Goal: Transaction & Acquisition: Purchase product/service

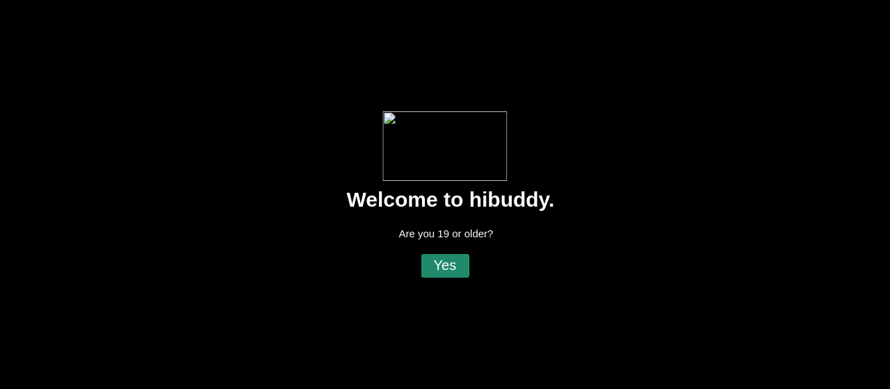
click at [456, 268] on flt-glass-pane at bounding box center [445, 194] width 890 height 389
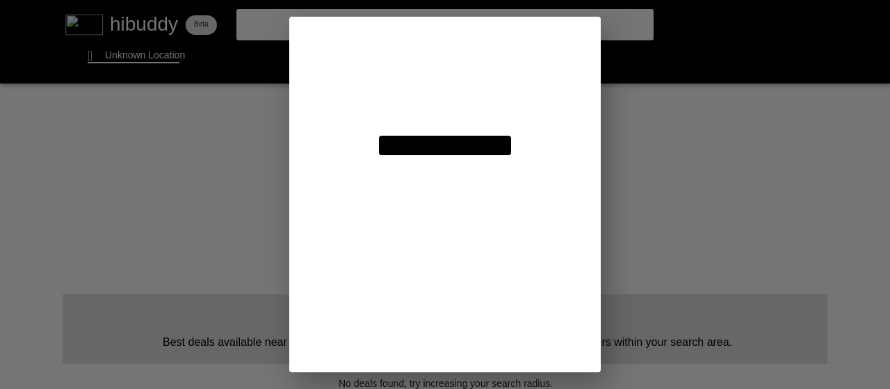
click at [445, 53] on flt-glass-pane at bounding box center [445, 194] width 890 height 389
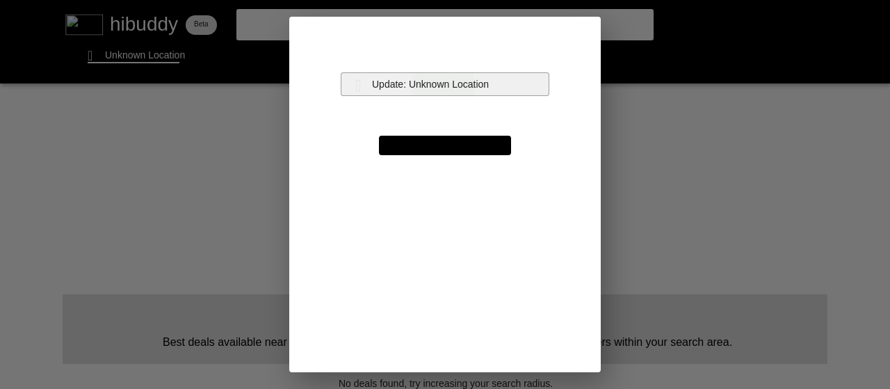
click at [443, 86] on flt-glass-pane at bounding box center [445, 194] width 890 height 389
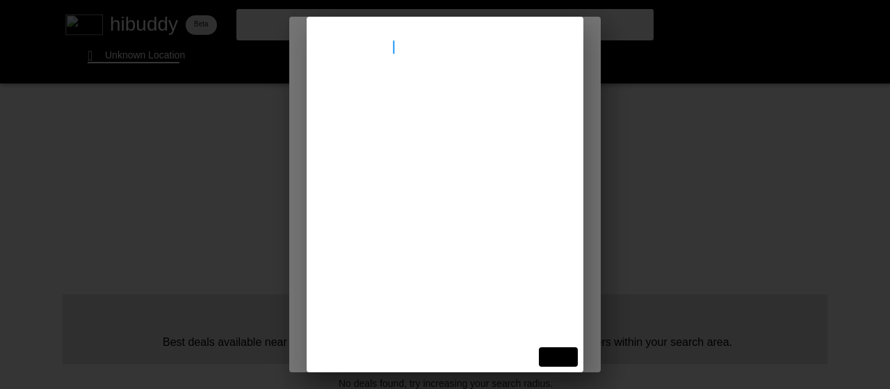
type input "[STREET_ADDRESS]"
click at [459, 106] on flt-glass-pane at bounding box center [445, 194] width 890 height 389
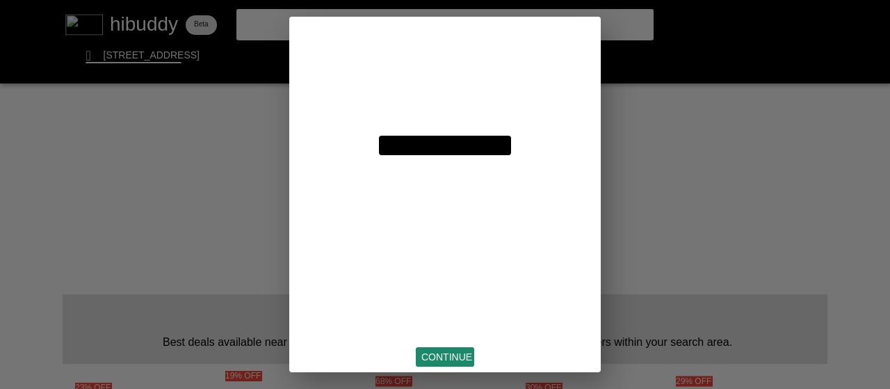
click at [458, 358] on flt-glass-pane at bounding box center [445, 194] width 890 height 389
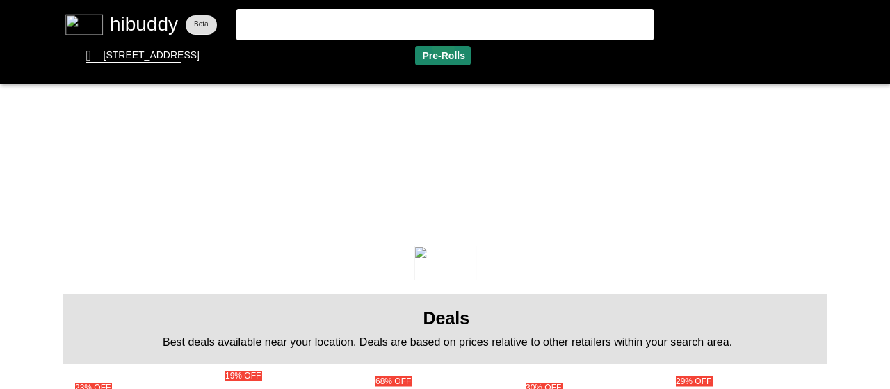
click at [444, 48] on flt-glass-pane at bounding box center [445, 194] width 890 height 389
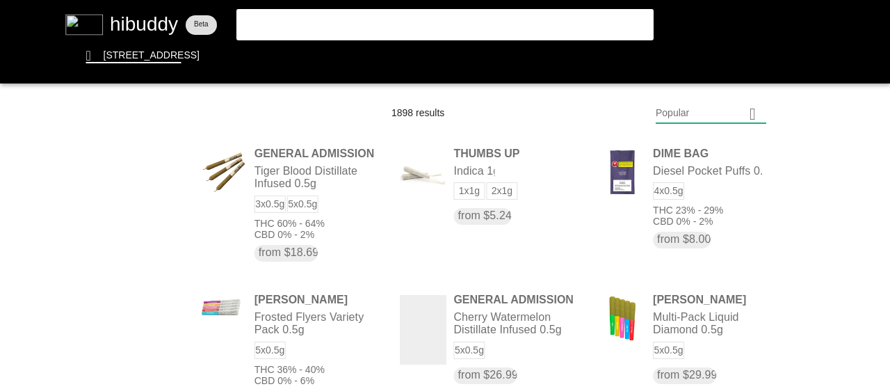
drag, startPoint x: 748, startPoint y: 106, endPoint x: 762, endPoint y: 120, distance: 20.2
click at [762, 120] on flt-glass-pane at bounding box center [445, 194] width 890 height 389
click at [712, 153] on flt-glass-pane at bounding box center [445, 194] width 890 height 389
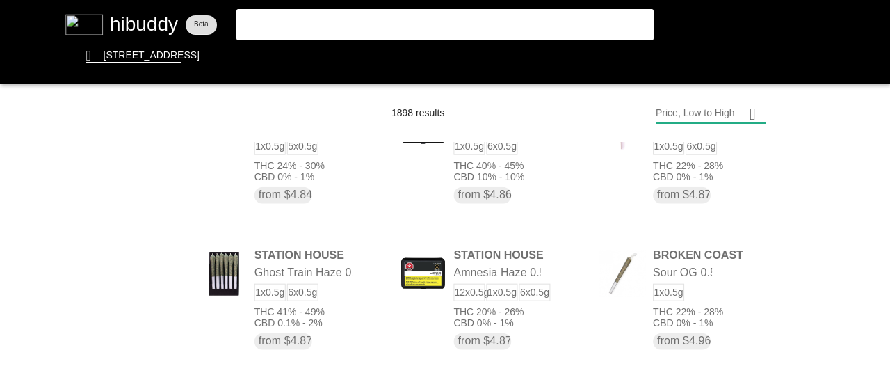
click at [261, 175] on flt-glass-pane at bounding box center [445, 194] width 890 height 389
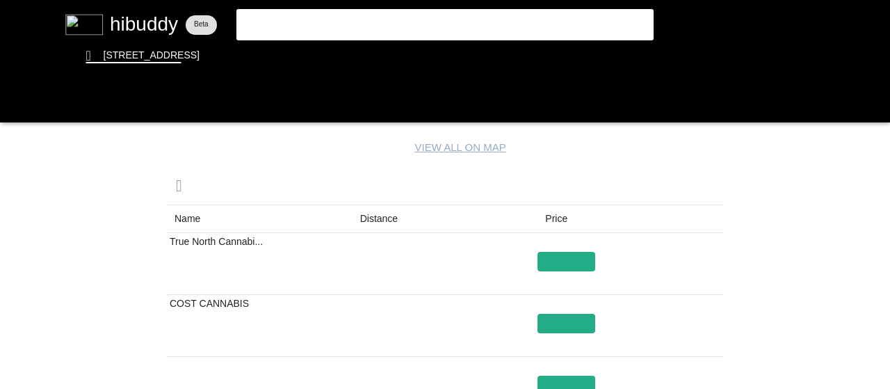
drag, startPoint x: 383, startPoint y: 249, endPoint x: 383, endPoint y: 237, distance: 11.8
click at [383, 237] on flt-glass-pane at bounding box center [445, 194] width 890 height 389
click at [383, 216] on flt-glass-pane at bounding box center [445, 194] width 890 height 389
click at [22, 119] on flt-glass-pane at bounding box center [445, 194] width 890 height 389
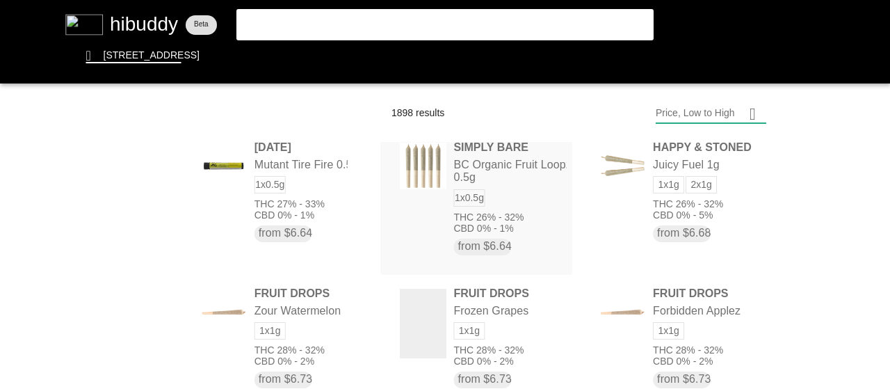
click at [396, 204] on flt-glass-pane at bounding box center [445, 194] width 890 height 389
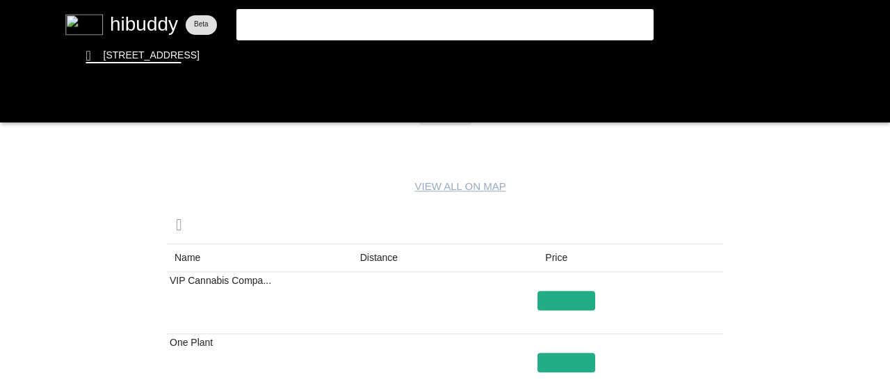
click at [383, 253] on flt-glass-pane at bounding box center [445, 194] width 890 height 389
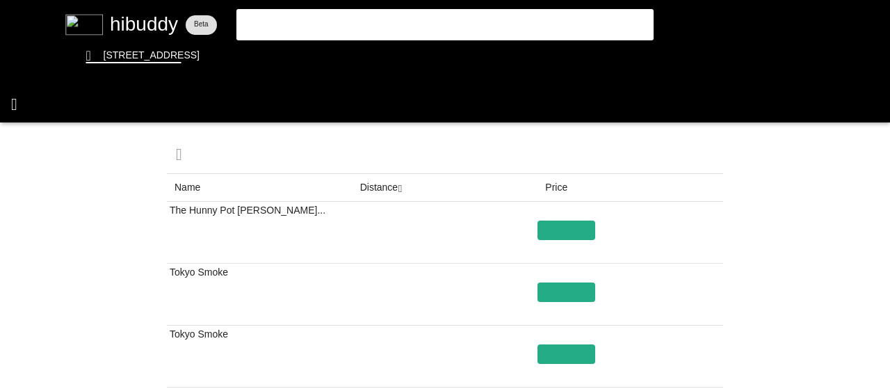
click at [21, 104] on flt-glass-pane at bounding box center [445, 194] width 890 height 389
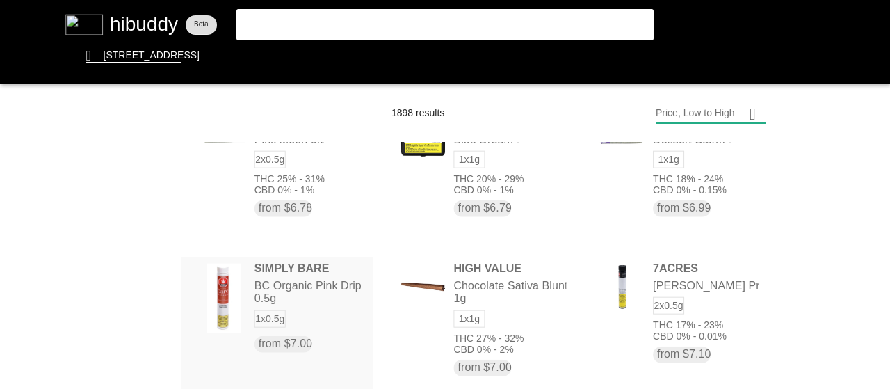
click at [326, 298] on flt-glass-pane at bounding box center [445, 194] width 890 height 389
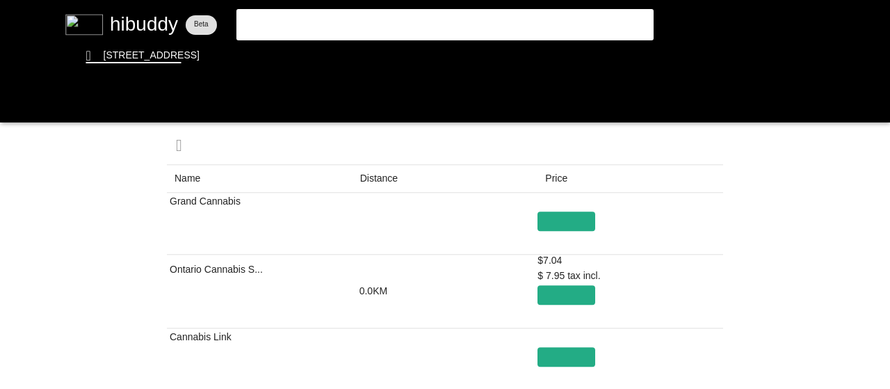
click at [377, 180] on flt-glass-pane at bounding box center [445, 194] width 890 height 389
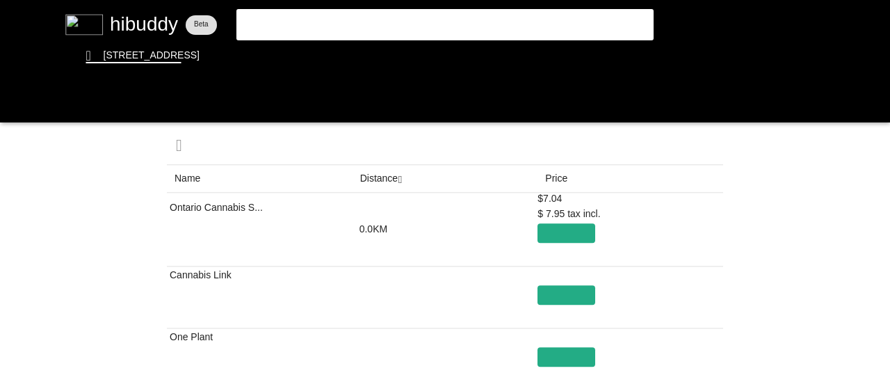
click at [22, 109] on flt-glass-pane at bounding box center [445, 194] width 890 height 389
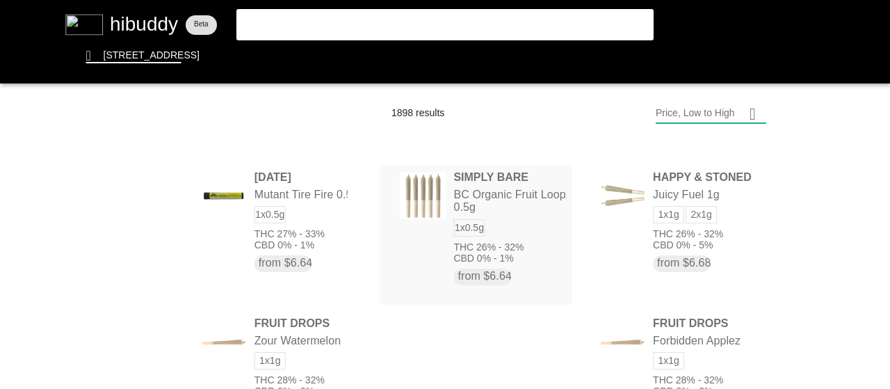
click at [480, 178] on flt-glass-pane at bounding box center [445, 194] width 890 height 389
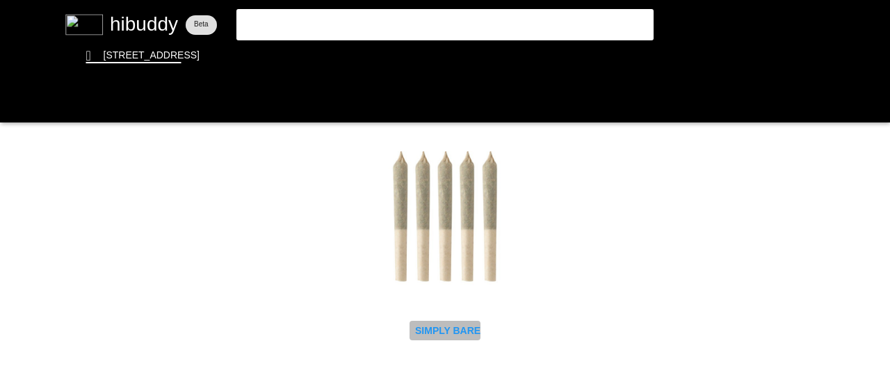
click at [433, 329] on flt-glass-pane at bounding box center [445, 194] width 890 height 389
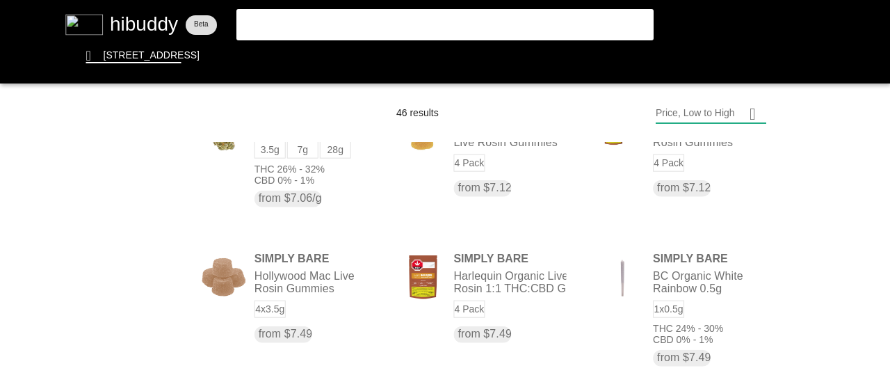
click at [700, 290] on flt-glass-pane at bounding box center [445, 194] width 890 height 389
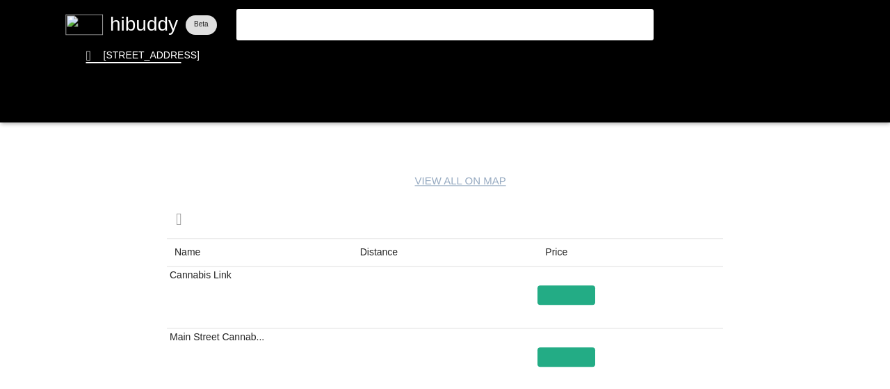
click at [380, 250] on flt-glass-pane at bounding box center [445, 194] width 890 height 389
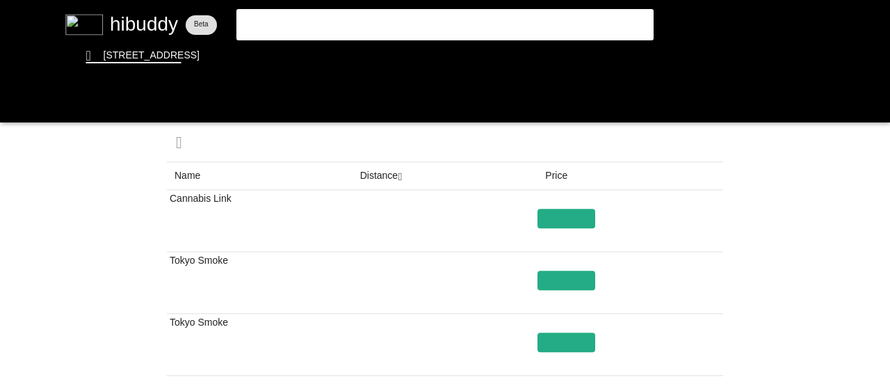
click at [452, 43] on flt-glass-pane at bounding box center [445, 194] width 890 height 389
click at [447, 50] on flt-glass-pane at bounding box center [445, 194] width 890 height 389
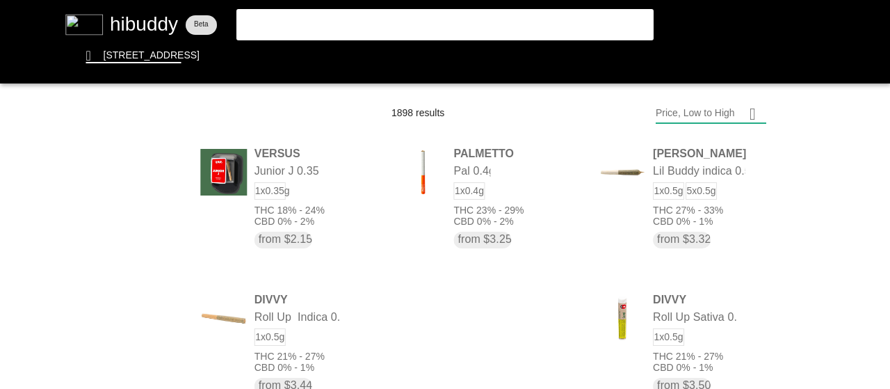
click at [694, 114] on flt-glass-pane at bounding box center [445, 194] width 890 height 389
click at [704, 325] on flt-glass-pane at bounding box center [445, 194] width 890 height 389
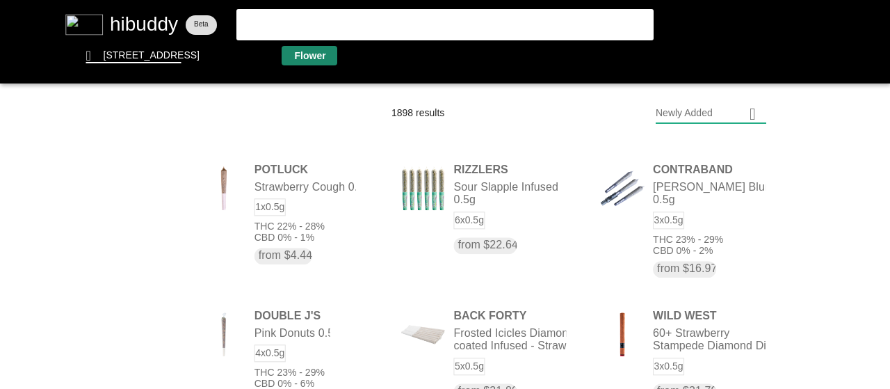
click at [307, 49] on flt-glass-pane at bounding box center [445, 194] width 890 height 389
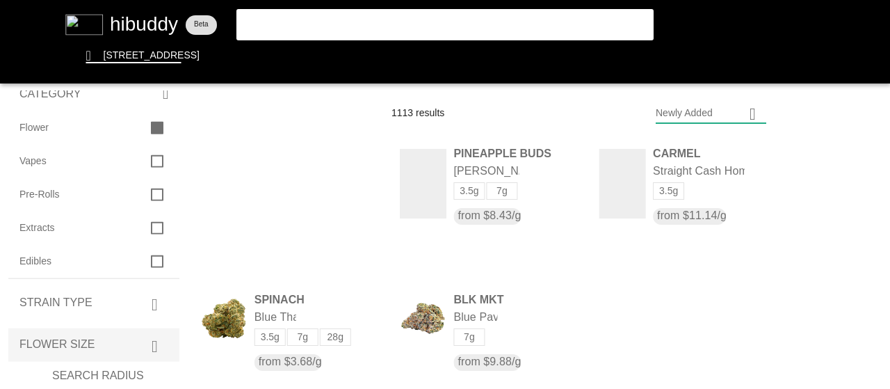
click at [122, 353] on flt-glass-pane at bounding box center [445, 194] width 890 height 389
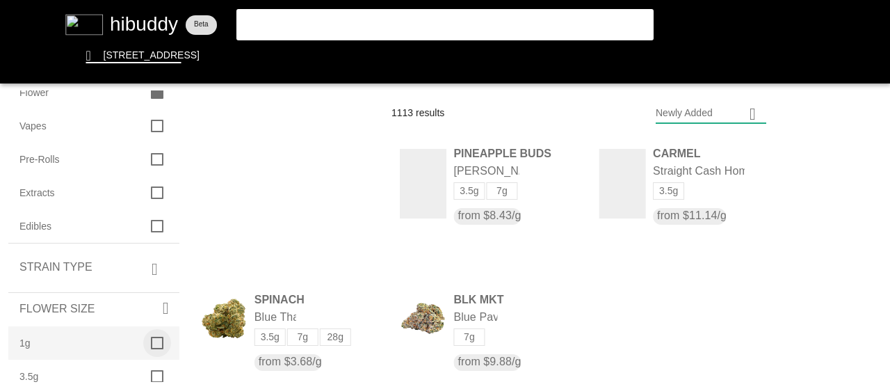
click at [152, 339] on flt-glass-pane at bounding box center [445, 194] width 890 height 389
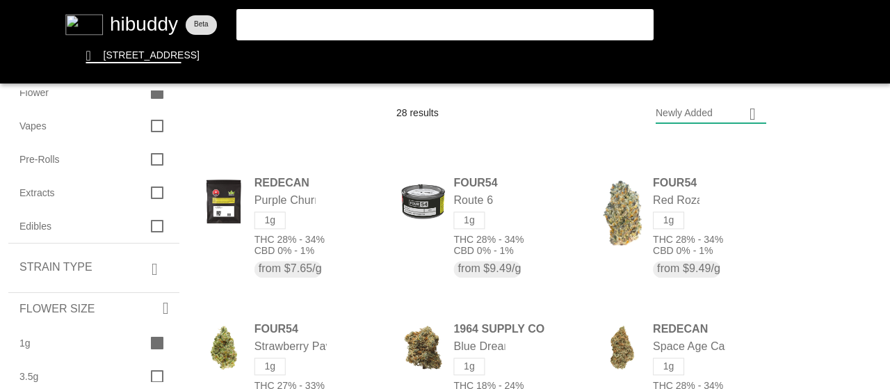
click at [475, 179] on flt-glass-pane at bounding box center [445, 194] width 890 height 389
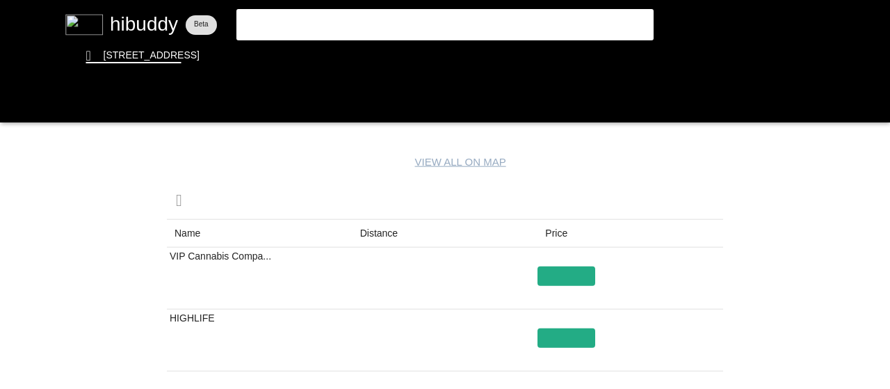
click at [374, 234] on flt-glass-pane at bounding box center [445, 194] width 890 height 389
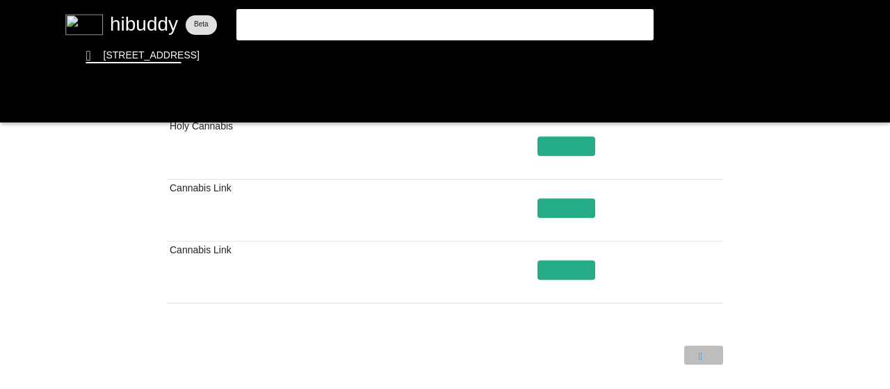
click at [700, 353] on flt-glass-pane at bounding box center [445, 194] width 890 height 389
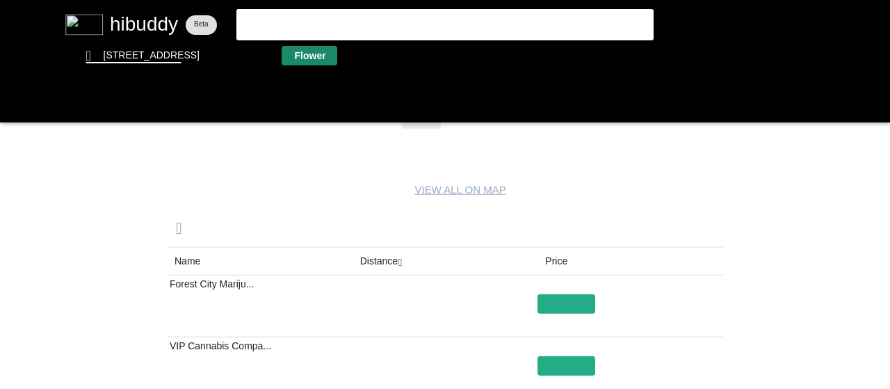
click at [323, 58] on flt-glass-pane at bounding box center [445, 194] width 890 height 389
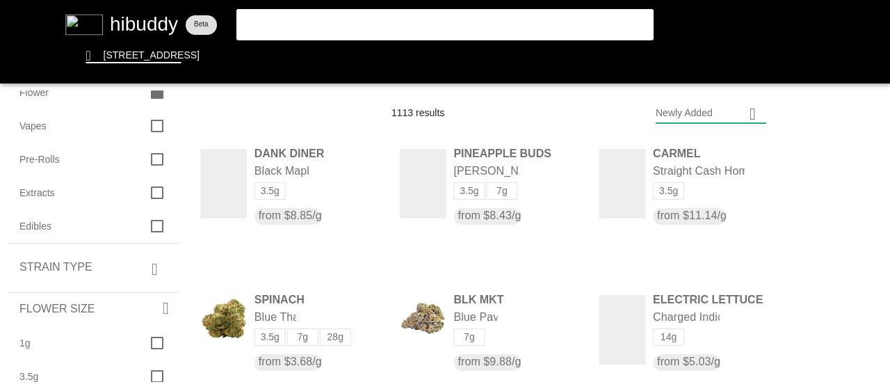
click at [739, 107] on flt-glass-pane at bounding box center [445, 194] width 890 height 389
click at [880, 255] on flt-glass-pane at bounding box center [445, 194] width 890 height 389
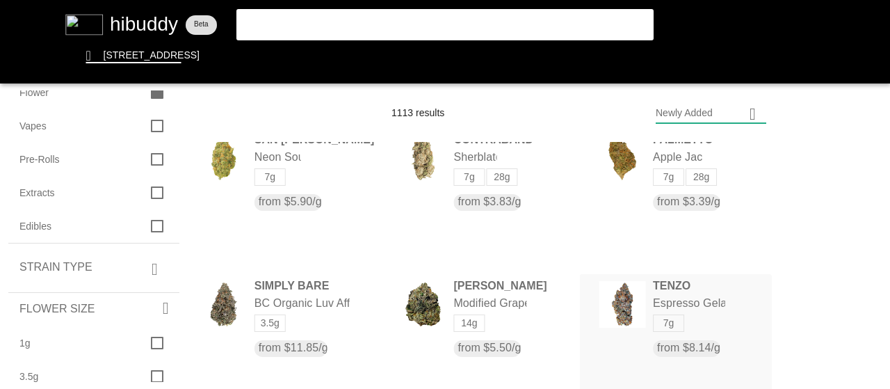
click at [670, 285] on flt-glass-pane at bounding box center [445, 194] width 890 height 389
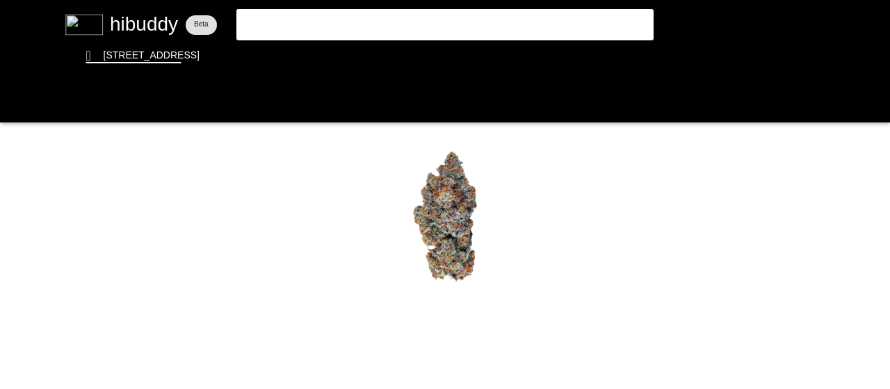
click at [462, 317] on flt-glass-pane at bounding box center [445, 194] width 890 height 389
click at [444, 335] on flt-glass-pane at bounding box center [445, 194] width 890 height 389
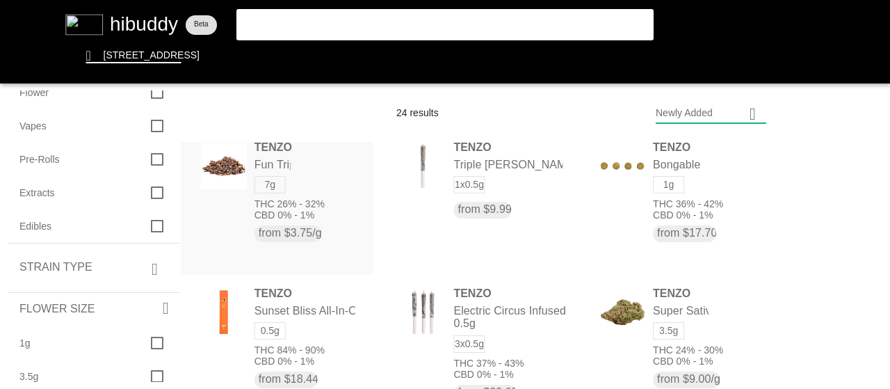
click at [341, 182] on flt-glass-pane at bounding box center [445, 194] width 890 height 389
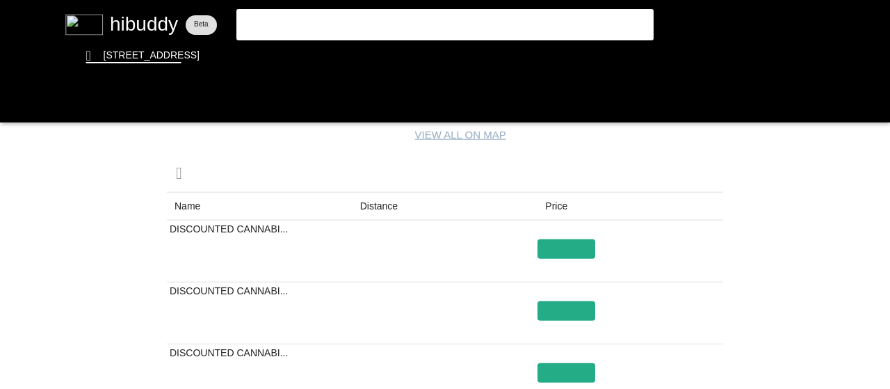
click at [375, 202] on flt-glass-pane at bounding box center [445, 194] width 890 height 389
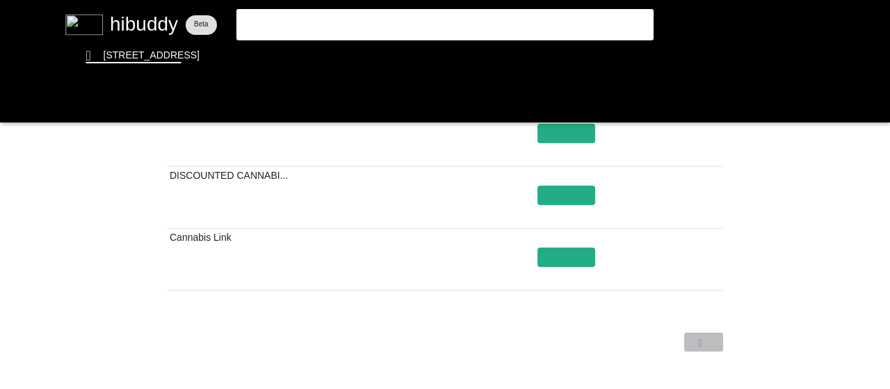
click at [696, 339] on flt-glass-pane at bounding box center [445, 194] width 890 height 389
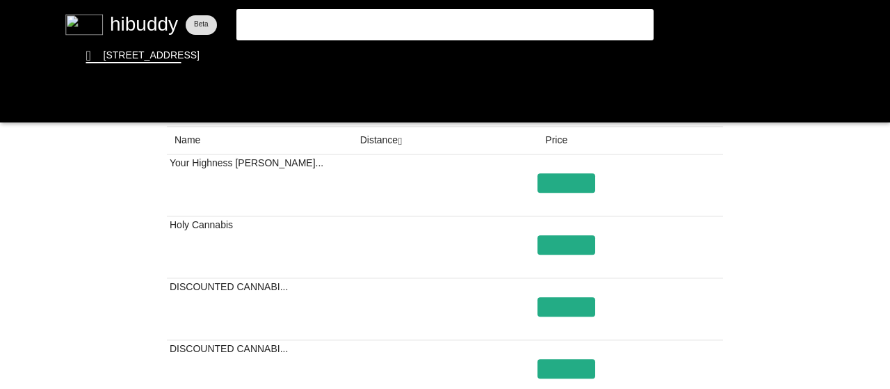
click at [387, 147] on flt-glass-pane at bounding box center [445, 194] width 890 height 389
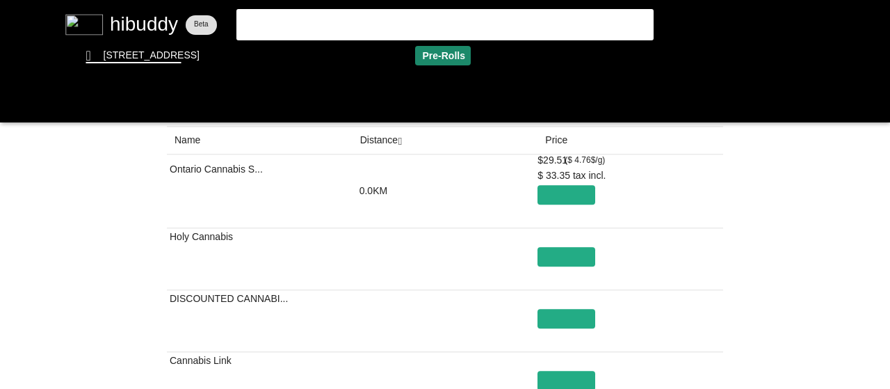
click at [459, 57] on flt-glass-pane at bounding box center [445, 194] width 890 height 389
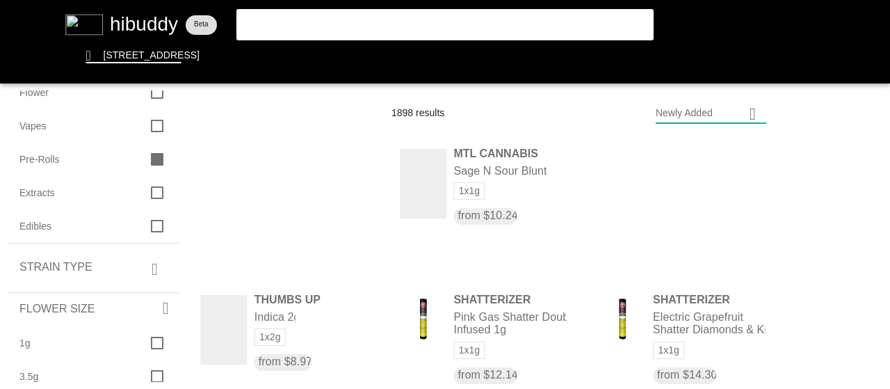
click at [749, 111] on flt-glass-pane at bounding box center [445, 194] width 890 height 389
click at [693, 150] on flt-glass-pane at bounding box center [445, 194] width 890 height 389
